Goal: Communication & Community: Ask a question

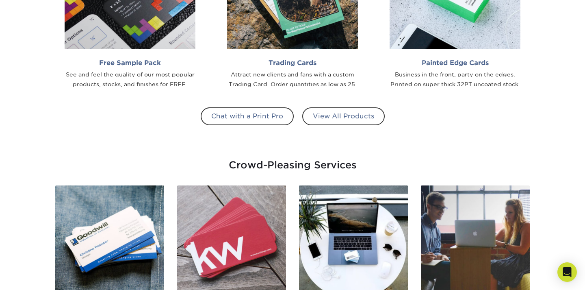
scroll to position [801, 0]
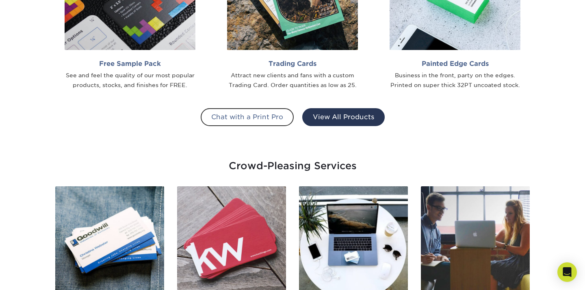
click at [331, 122] on link "View All Products" at bounding box center [343, 117] width 82 height 18
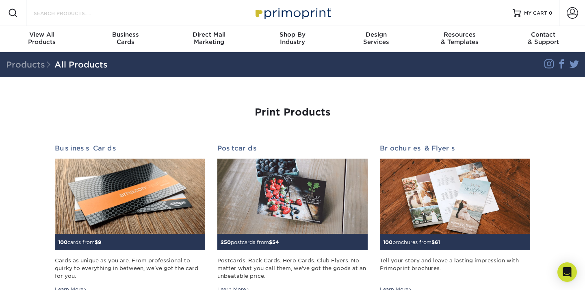
click at [53, 15] on input "Search Products" at bounding box center [72, 13] width 79 height 10
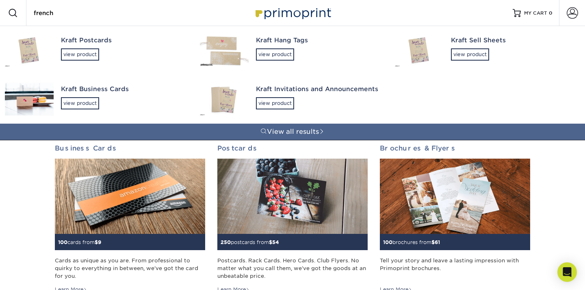
type input "french"
click at [216, 50] on img at bounding box center [224, 50] width 49 height 32
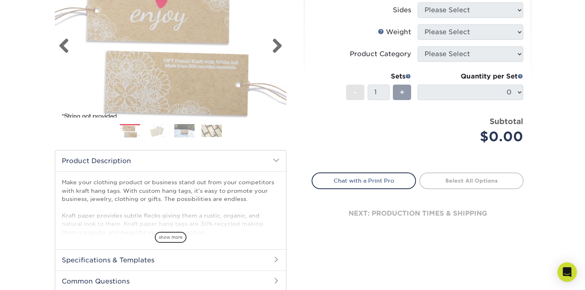
scroll to position [127, 0]
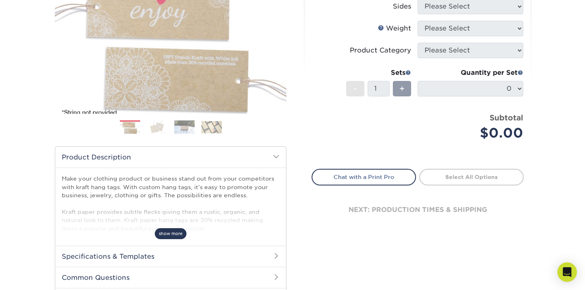
click at [182, 229] on span "show more" at bounding box center [171, 233] width 32 height 11
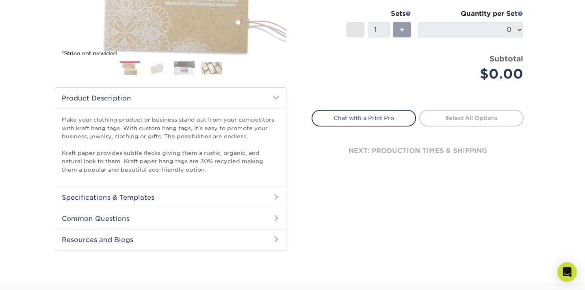
scroll to position [186, 0]
click at [182, 199] on h2 "Specifications & Templates" at bounding box center [170, 196] width 231 height 21
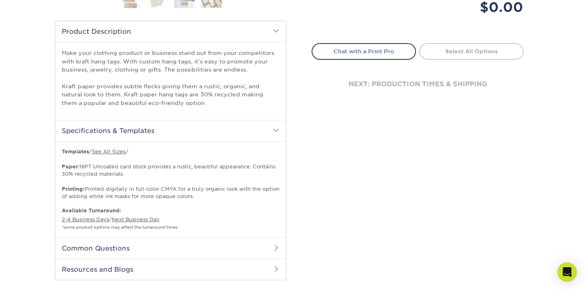
scroll to position [259, 0]
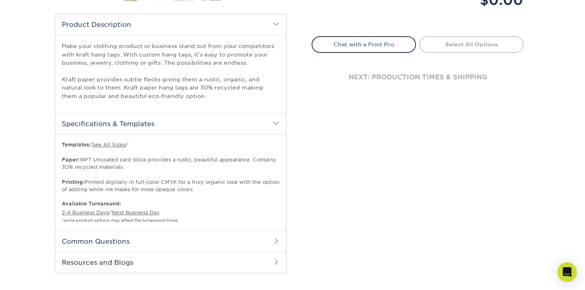
click at [262, 243] on h2 "Common Questions" at bounding box center [170, 240] width 231 height 21
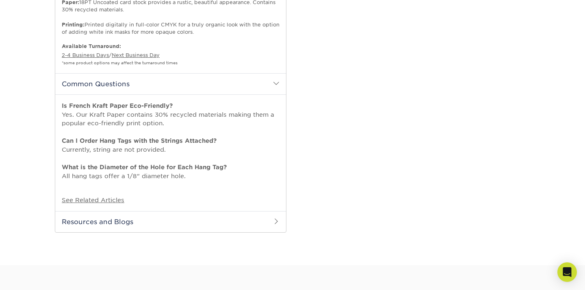
scroll to position [415, 0]
click at [263, 219] on h2 "Resources and Blogs" at bounding box center [170, 222] width 231 height 21
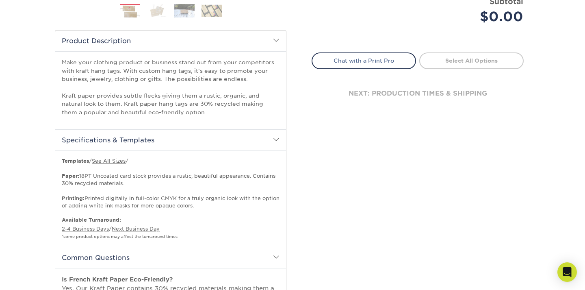
scroll to position [0, 0]
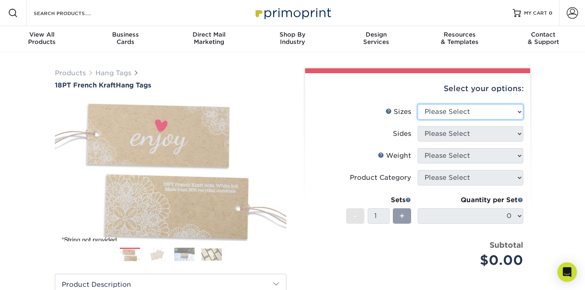
click at [468, 115] on select "Please Select 1.5" x 3.5" 2" x 2" 2" x 3.5" 2" x 4" 2" x 6" 2.5" x 2.5"" at bounding box center [470, 111] width 106 height 15
click at [215, 249] on img at bounding box center [211, 254] width 20 height 13
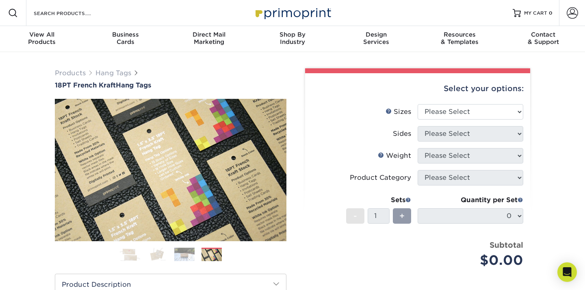
click at [164, 256] on img at bounding box center [157, 254] width 20 height 14
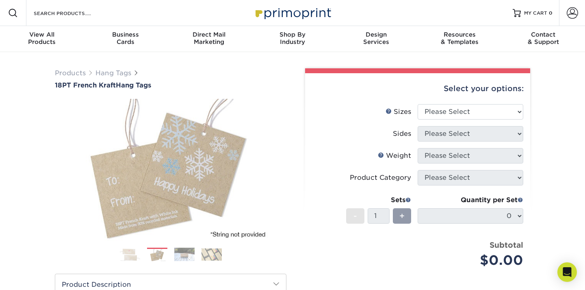
click at [125, 251] on img at bounding box center [130, 254] width 20 height 14
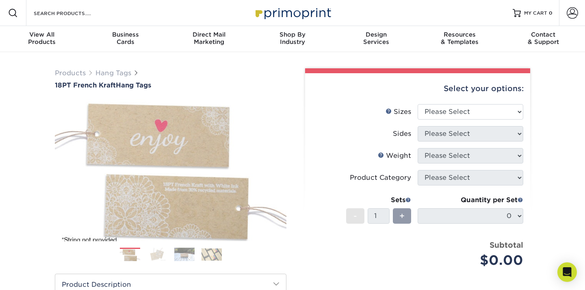
click at [216, 254] on img at bounding box center [211, 254] width 20 height 13
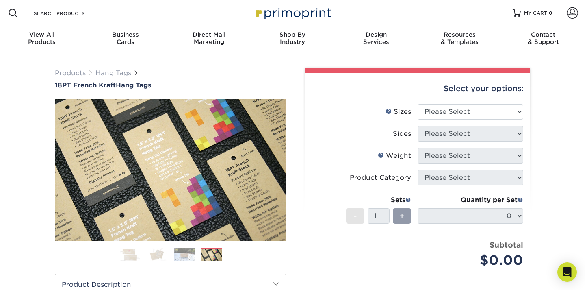
click at [188, 253] on img at bounding box center [184, 254] width 20 height 14
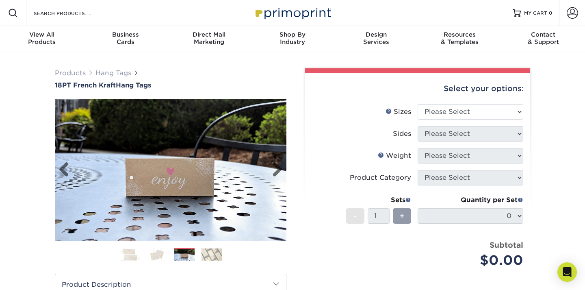
click at [149, 170] on img at bounding box center [170, 170] width 231 height 160
click at [207, 257] on img at bounding box center [211, 254] width 20 height 13
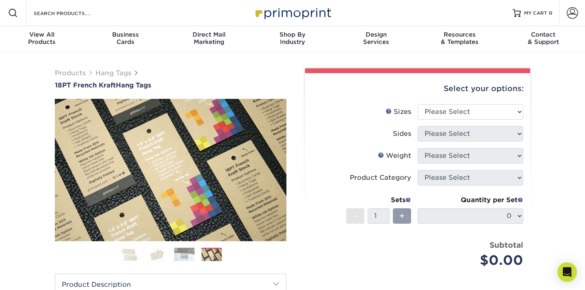
click at [151, 252] on img at bounding box center [157, 254] width 20 height 14
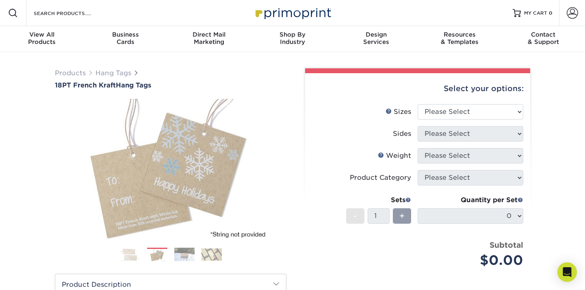
click at [129, 253] on img at bounding box center [130, 254] width 20 height 14
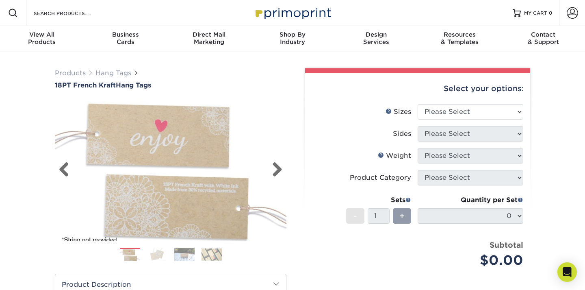
click at [177, 191] on img at bounding box center [170, 170] width 231 height 154
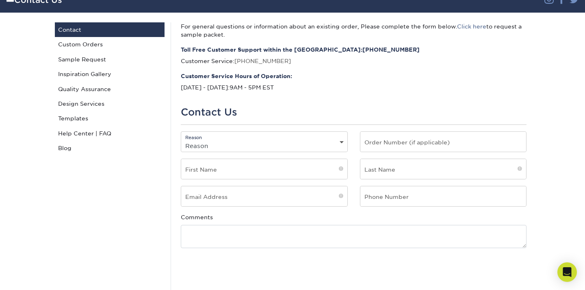
scroll to position [65, 0]
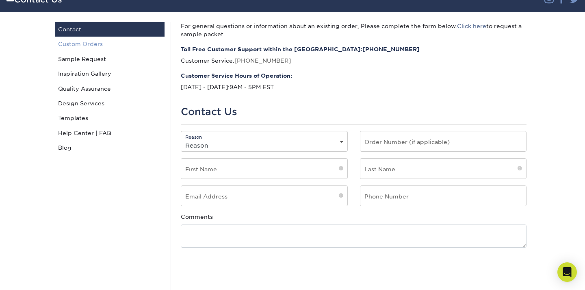
click at [95, 38] on link "Custom Orders" at bounding box center [110, 44] width 110 height 15
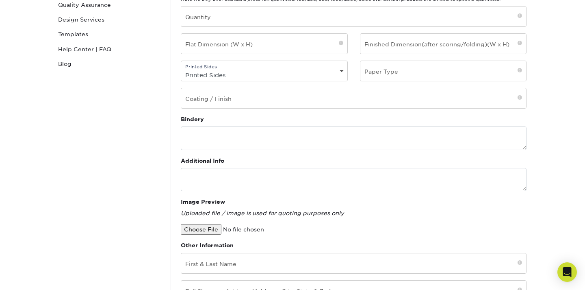
scroll to position [14, 0]
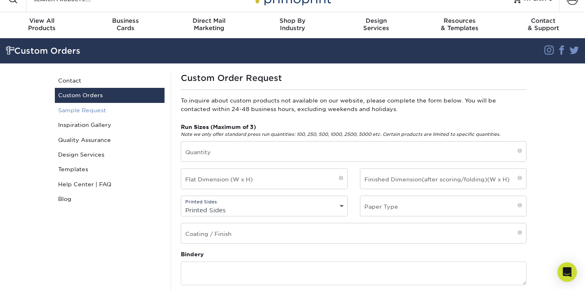
click at [100, 110] on link "Sample Request" at bounding box center [110, 110] width 110 height 15
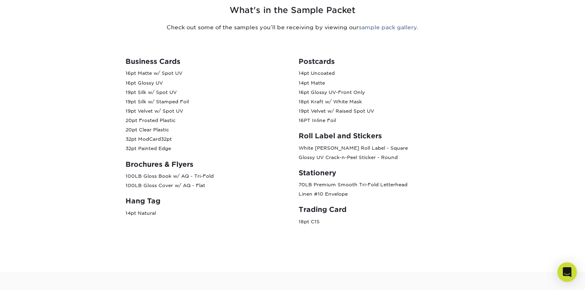
scroll to position [337, 0]
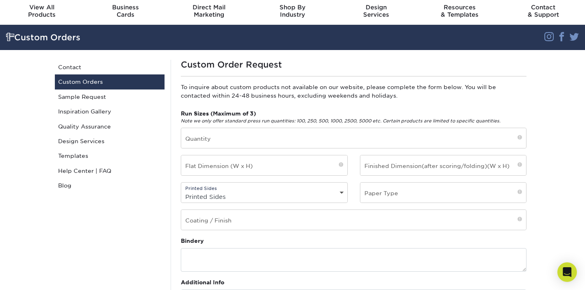
scroll to position [34, 0]
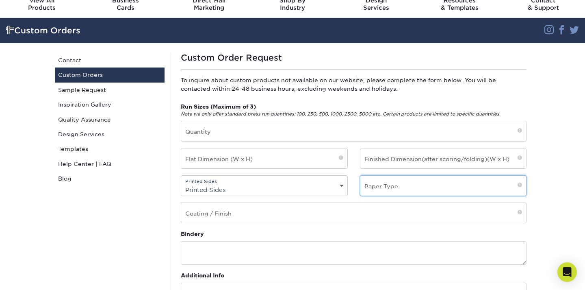
click at [371, 183] on input "text" at bounding box center [443, 185] width 166 height 20
click at [252, 186] on select "Printed Sides 4/0 - Single Sided 4/4 - Double Sided" at bounding box center [264, 190] width 166 height 12
click at [181, 184] on select "Printed Sides 4/0 - Single Sided 4/4 - Double Sided" at bounding box center [264, 190] width 166 height 12
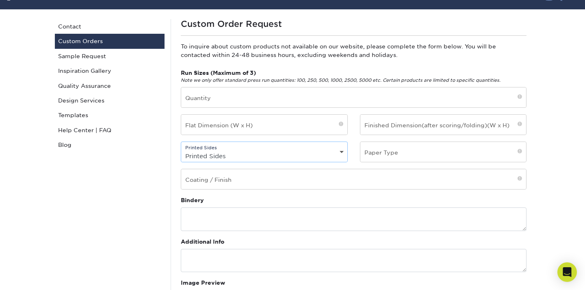
scroll to position [77, 0]
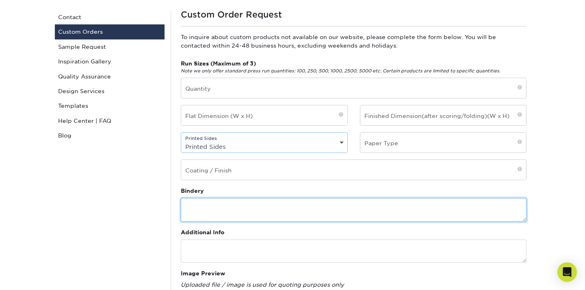
click at [246, 219] on textarea at bounding box center [354, 209] width 346 height 23
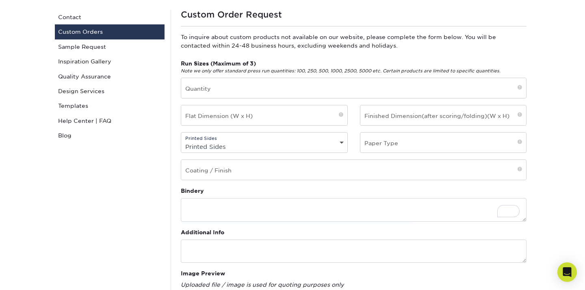
click at [262, 187] on div "Bindery" at bounding box center [354, 203] width 346 height 35
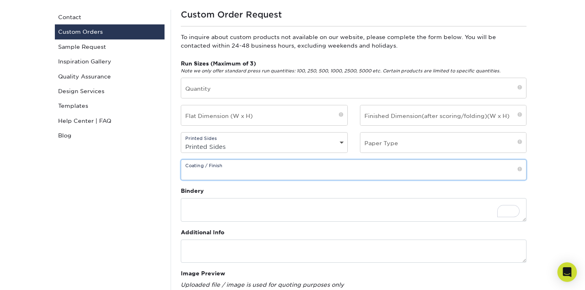
click at [272, 170] on input "text" at bounding box center [353, 170] width 345 height 20
click at [251, 188] on div "Bindery" at bounding box center [354, 203] width 346 height 35
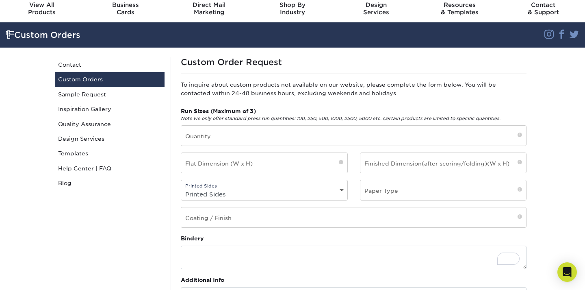
scroll to position [1, 0]
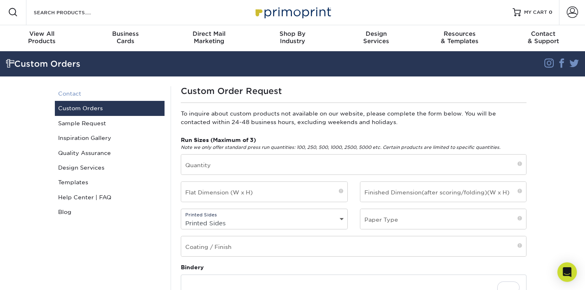
click at [102, 91] on link "Contact" at bounding box center [110, 93] width 110 height 15
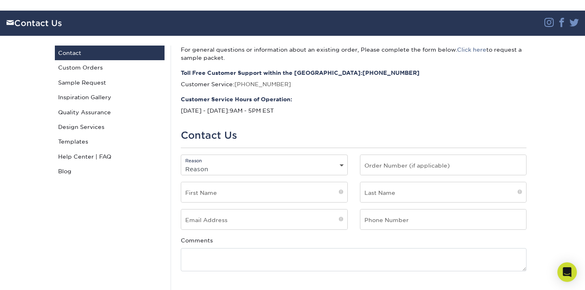
scroll to position [43, 0]
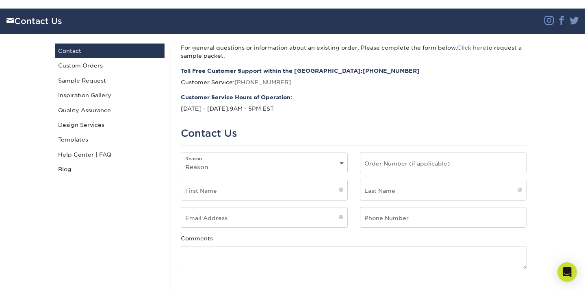
click at [273, 168] on select "Reason General File Preparation Order Status Online Design Issue with your prin…" at bounding box center [264, 167] width 166 height 12
select select "Custom Order"
click at [181, 161] on select "Reason General File Preparation Order Status Online Design Issue with your prin…" at bounding box center [264, 167] width 166 height 12
click at [242, 194] on input "text" at bounding box center [264, 190] width 166 height 20
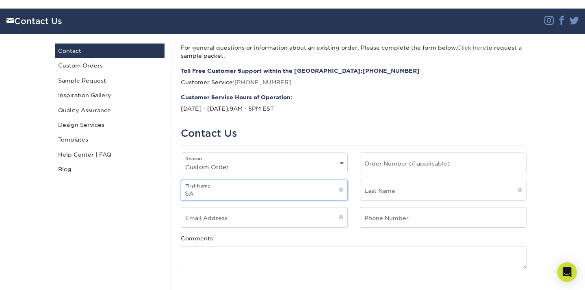
type input "S"
type input "[PERSON_NAME]"
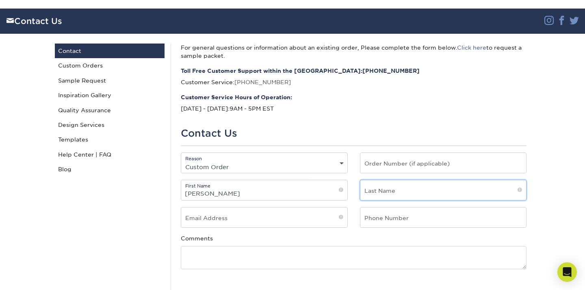
click at [381, 195] on input "text" at bounding box center [443, 190] width 166 height 20
type input "T"
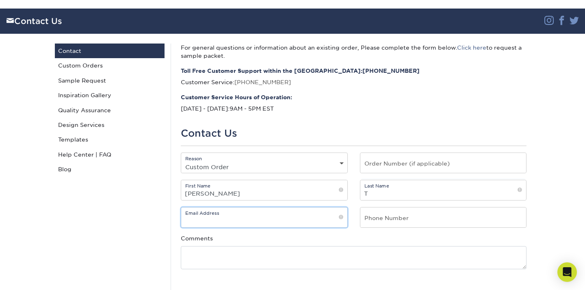
click at [287, 220] on input "email" at bounding box center [264, 217] width 166 height 20
type input "[EMAIL_ADDRESS][DOMAIN_NAME]"
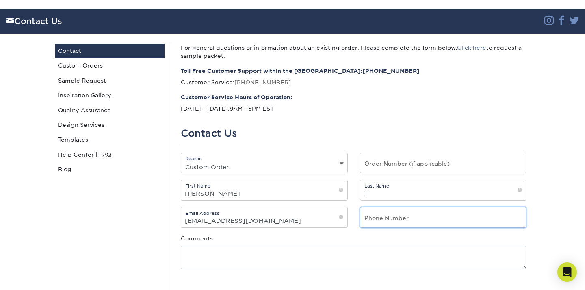
type input "8052582879"
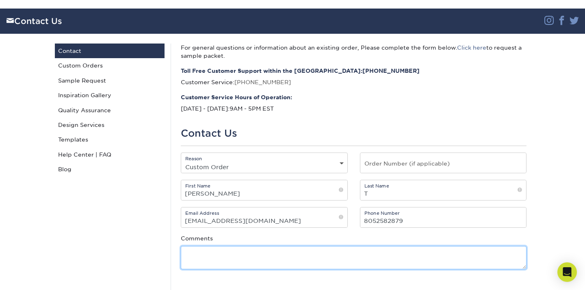
click at [270, 256] on textarea at bounding box center [354, 257] width 346 height 23
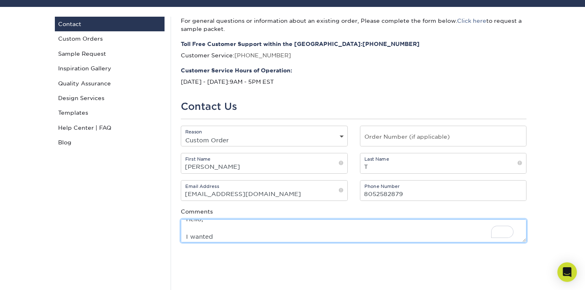
scroll to position [9, 0]
drag, startPoint x: 221, startPoint y: 238, endPoint x: 174, endPoint y: 235, distance: 46.4
click at [175, 235] on div "Comments Hello, I wanted" at bounding box center [354, 224] width 358 height 35
paste textarea "I’m interested in producing a custom-sized hang tag and wanted to ask if this i…"
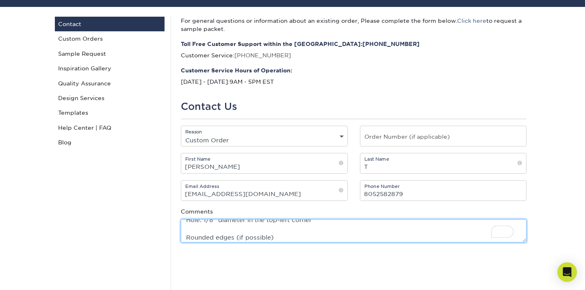
scroll to position [78, 0]
type textarea "Hello, I’m interested in producing a custom-sized hang tag and wanted to ask if…"
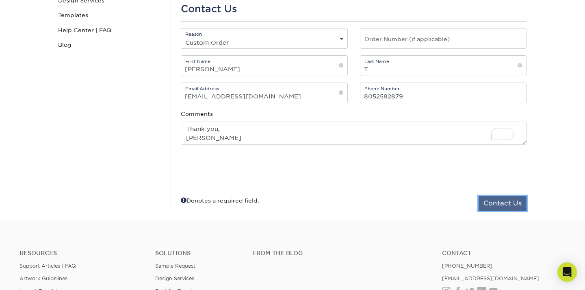
click at [501, 202] on button "Contact Us" at bounding box center [502, 203] width 48 height 15
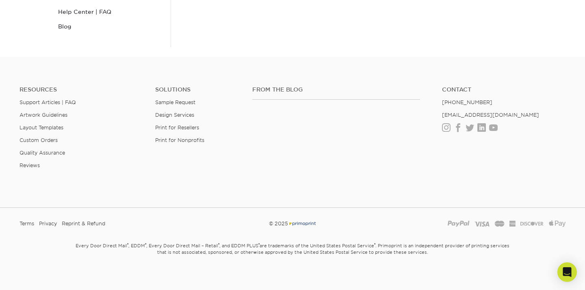
scroll to position [191, 0]
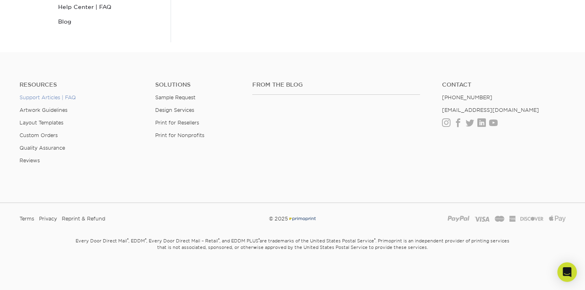
click at [56, 97] on link "Support Articles | FAQ" at bounding box center [47, 97] width 56 height 6
